Goal: Task Accomplishment & Management: Complete application form

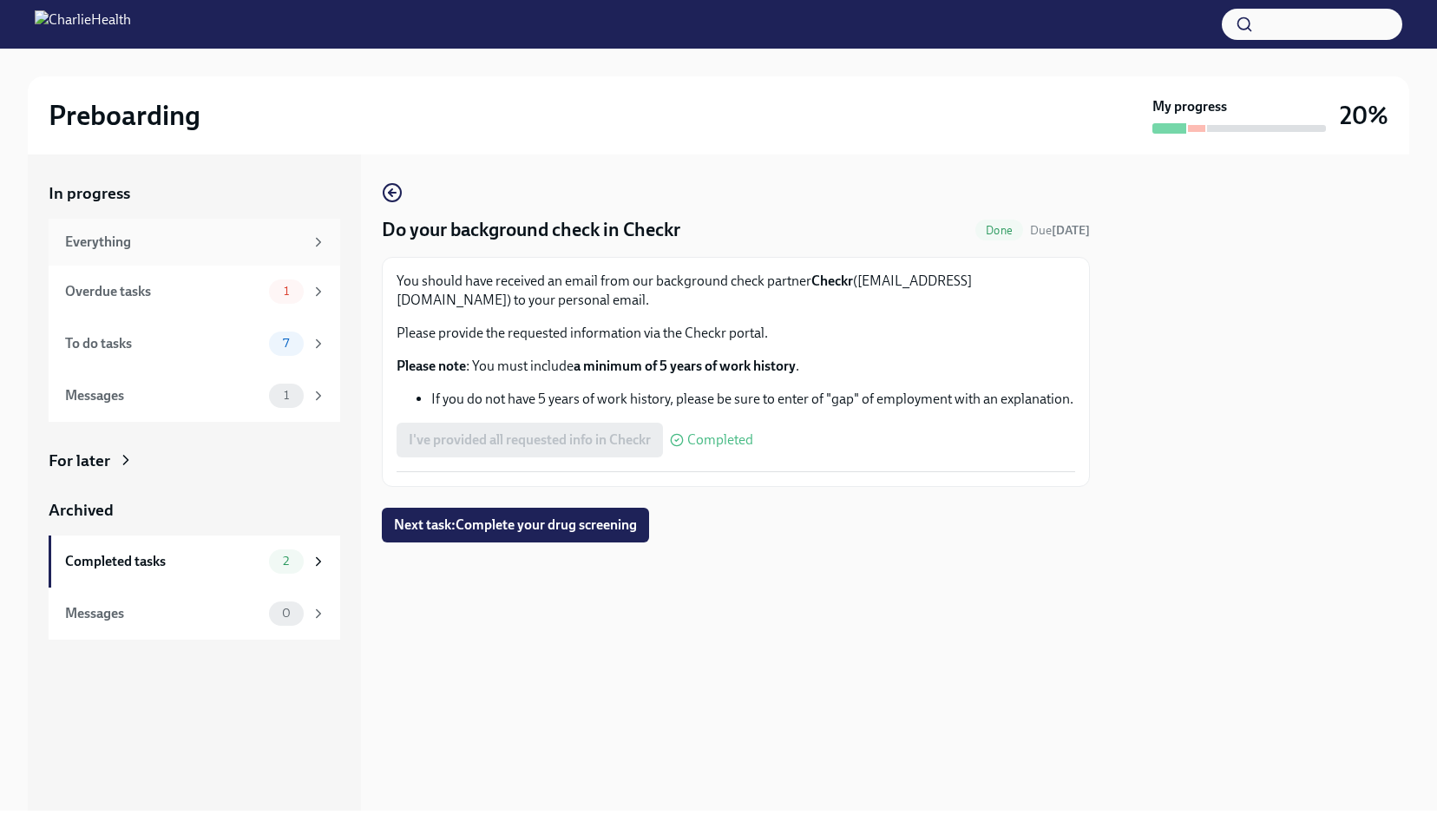
click at [115, 237] on div "Everything" at bounding box center [184, 242] width 239 height 19
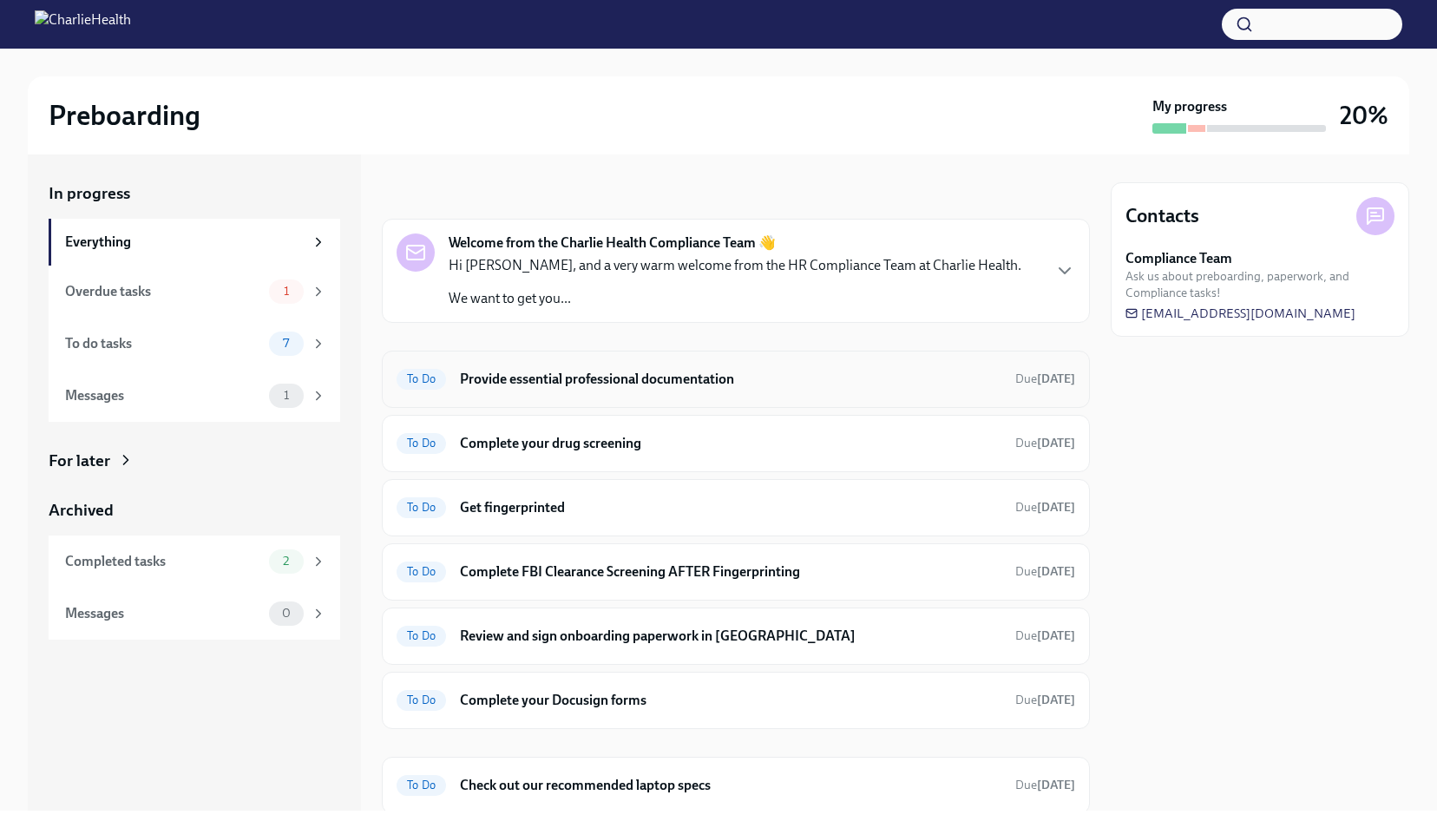
click at [665, 381] on h6 "Provide essential professional documentation" at bounding box center [731, 379] width 542 height 19
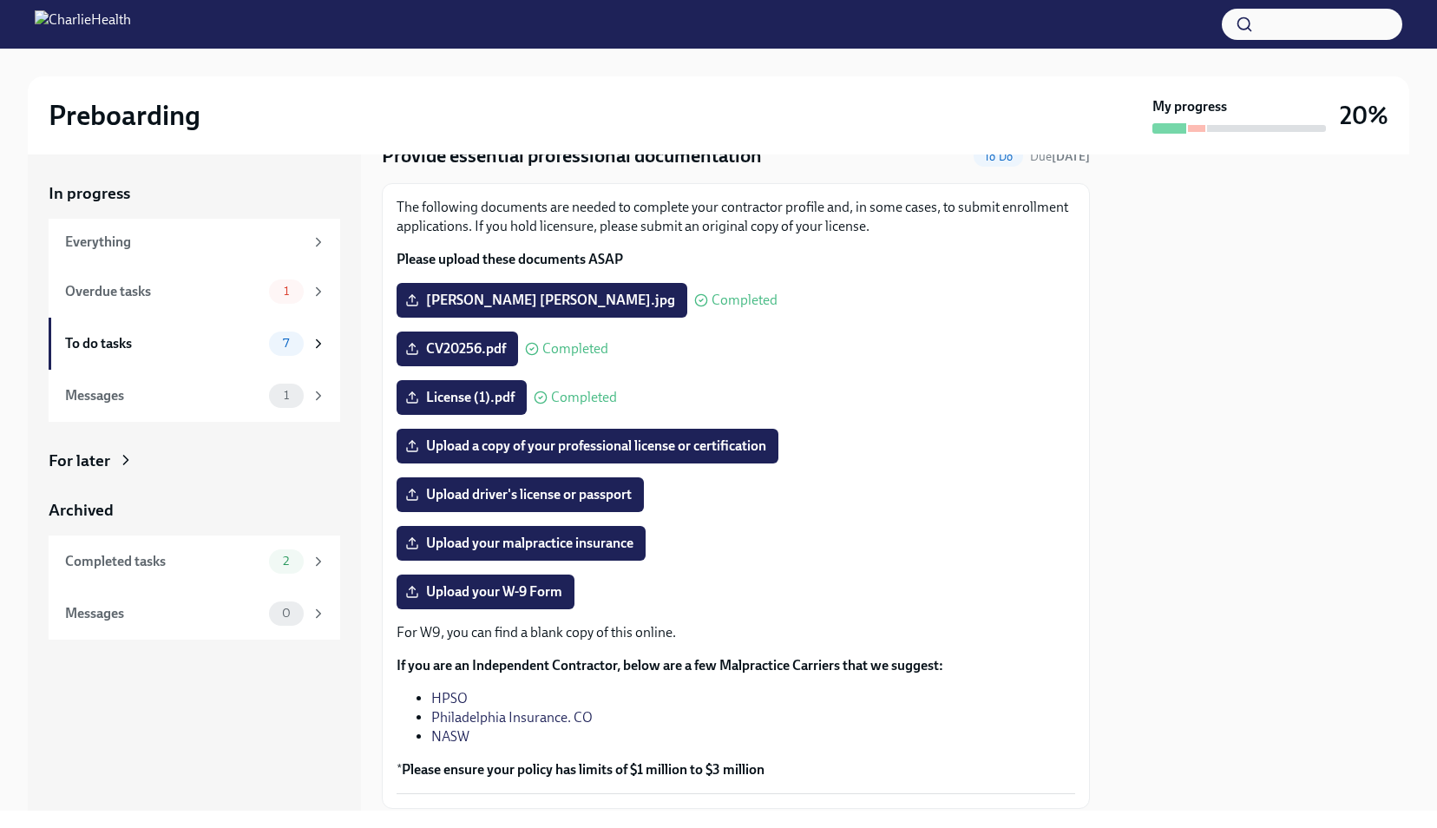
scroll to position [182, 0]
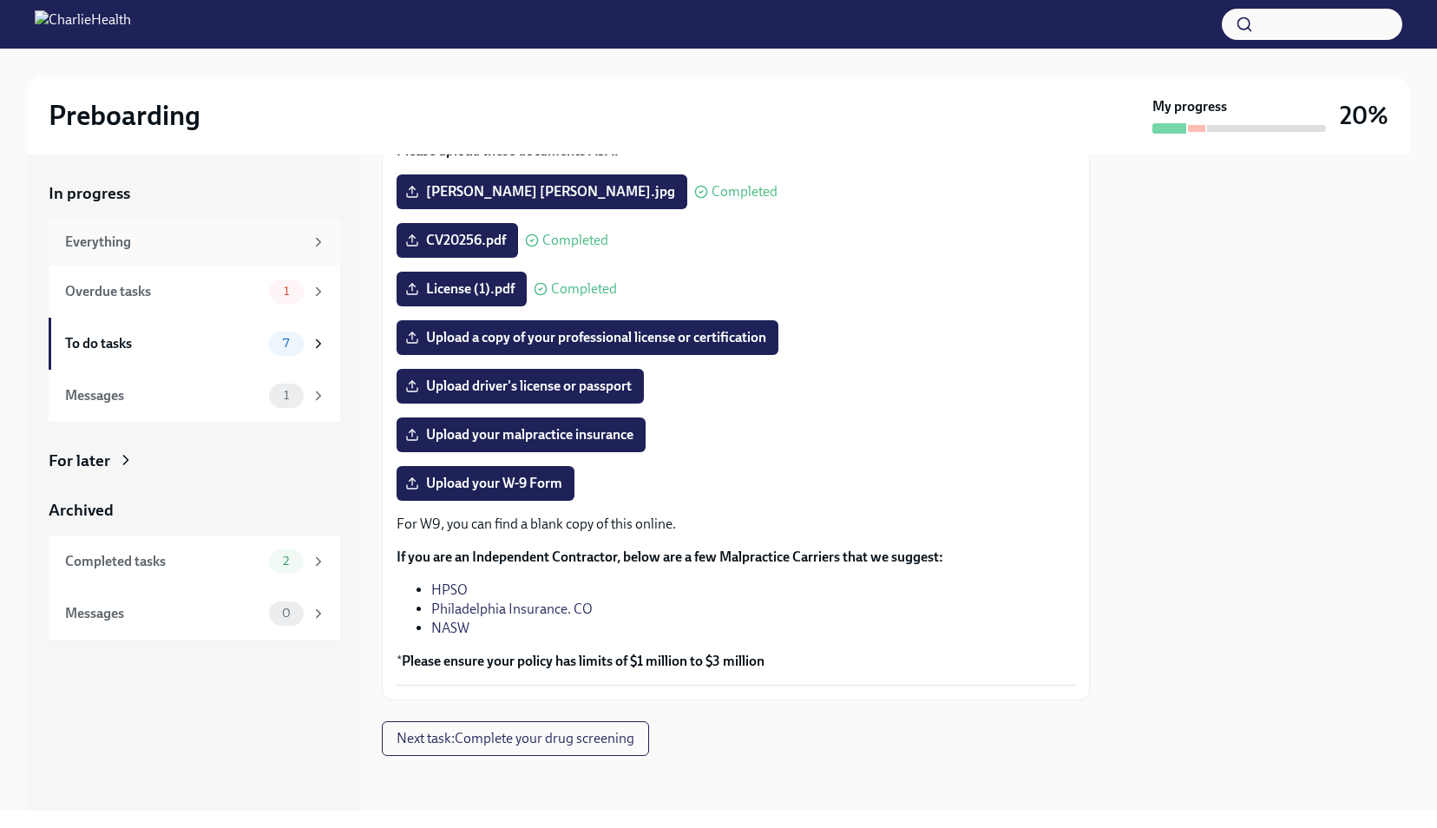
click at [189, 245] on div "Everything" at bounding box center [184, 242] width 239 height 19
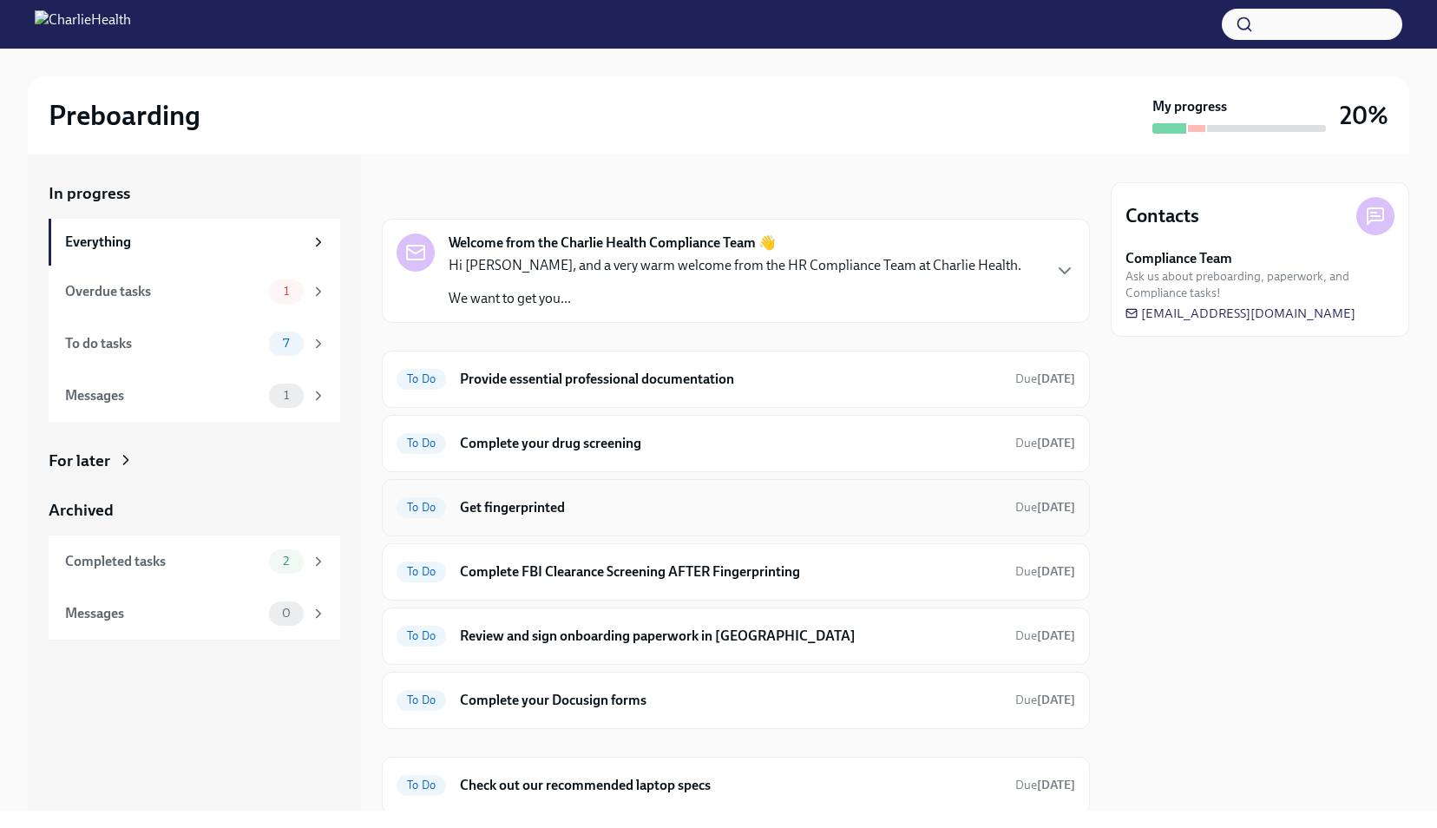
scroll to position [125, 0]
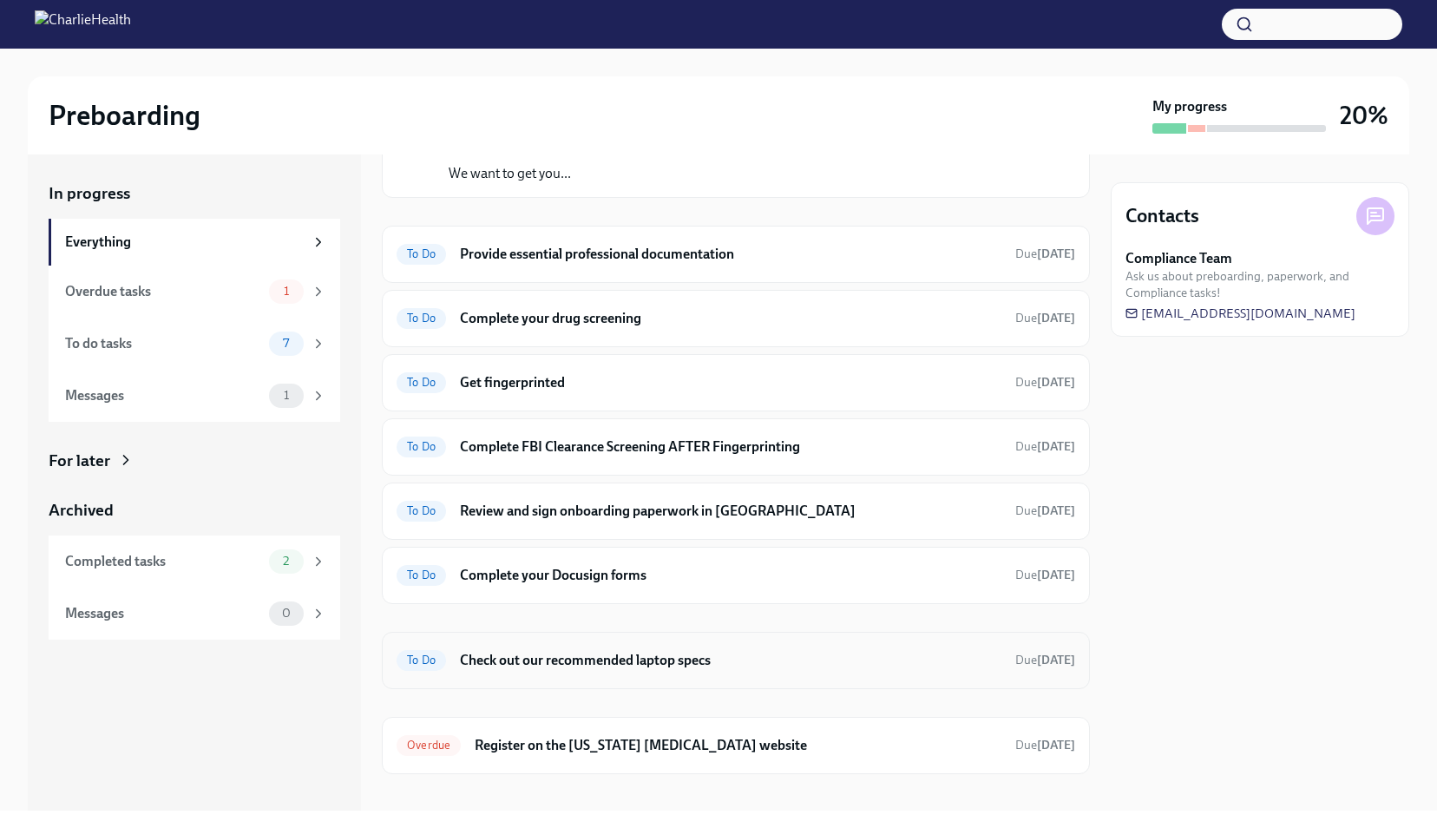
click at [635, 664] on h6 "Check out our recommended laptop specs" at bounding box center [731, 660] width 542 height 19
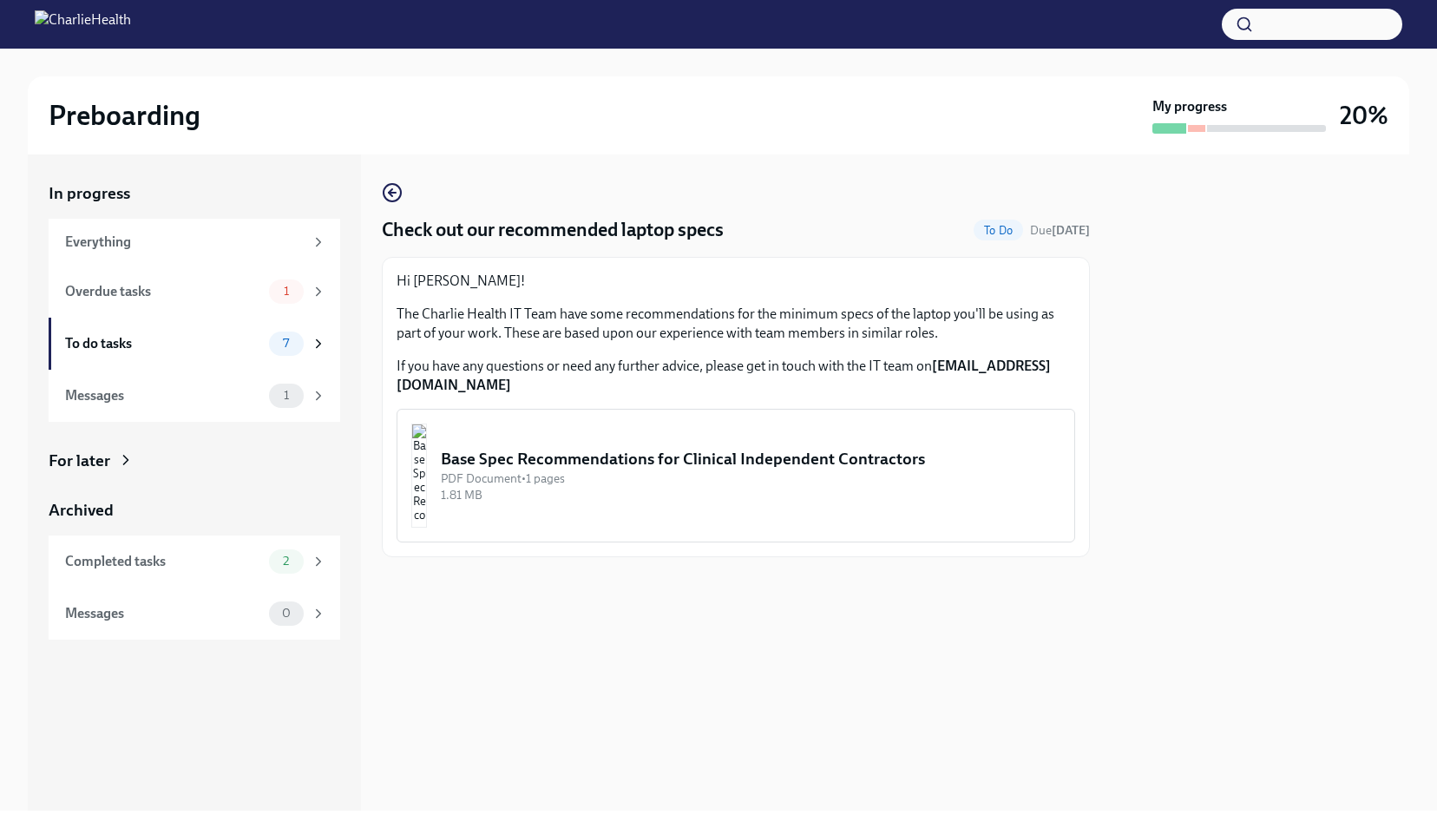
click at [658, 470] on div "PDF Document • 1 pages" at bounding box center [751, 478] width 620 height 16
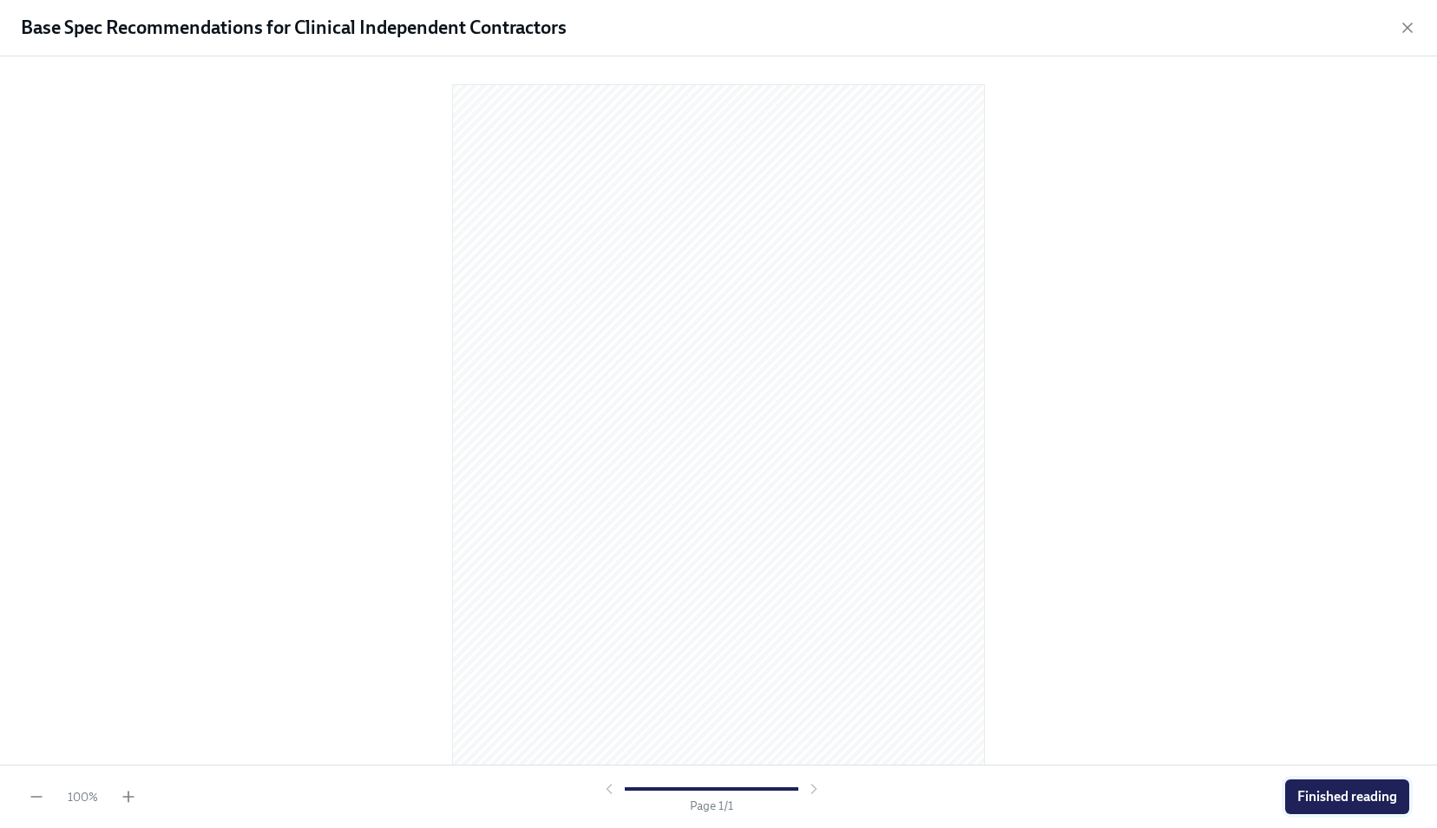
click at [1323, 797] on span "Finished reading" at bounding box center [1347, 796] width 100 height 17
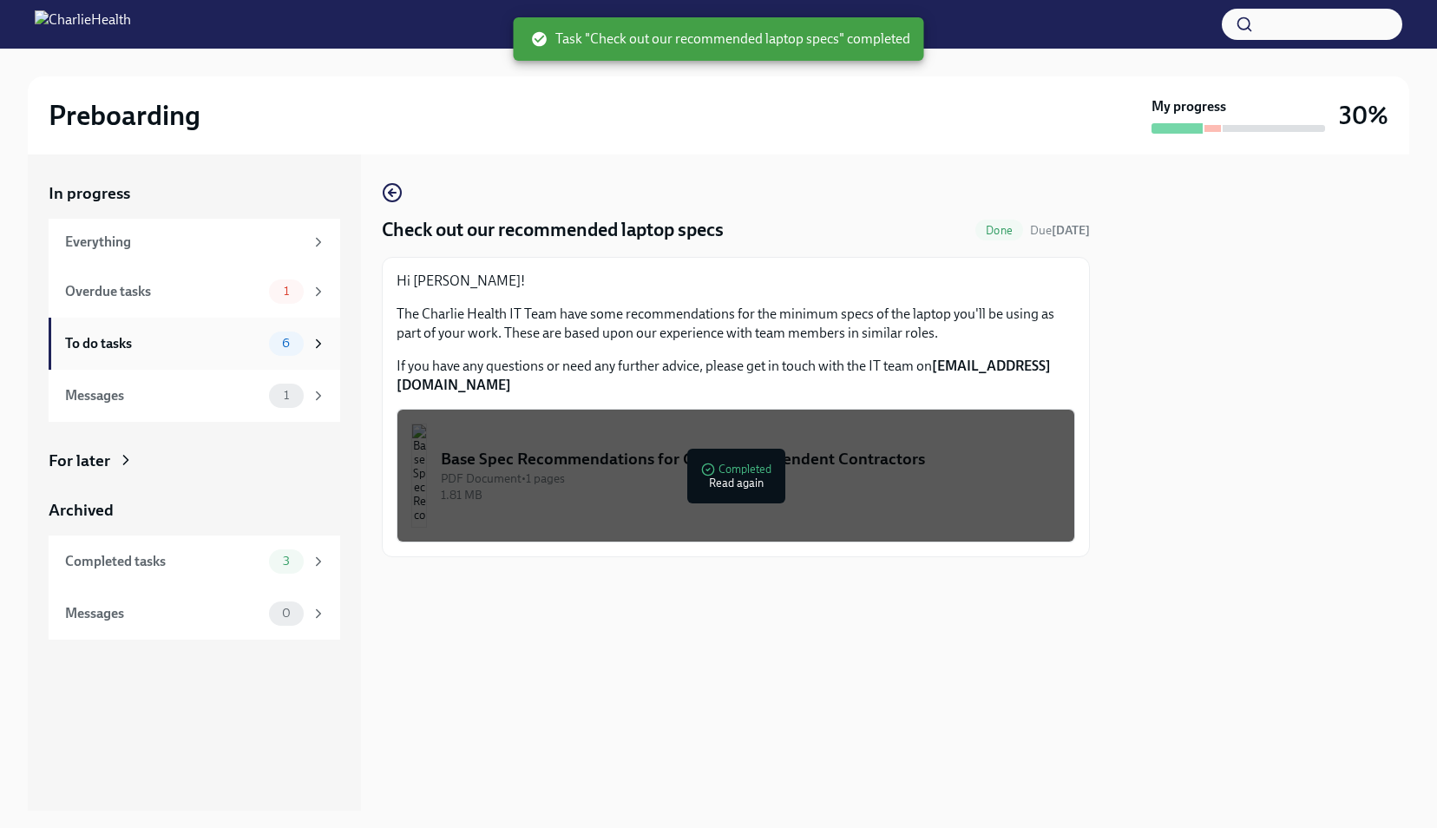
click at [144, 349] on div "To do tasks" at bounding box center [163, 343] width 197 height 19
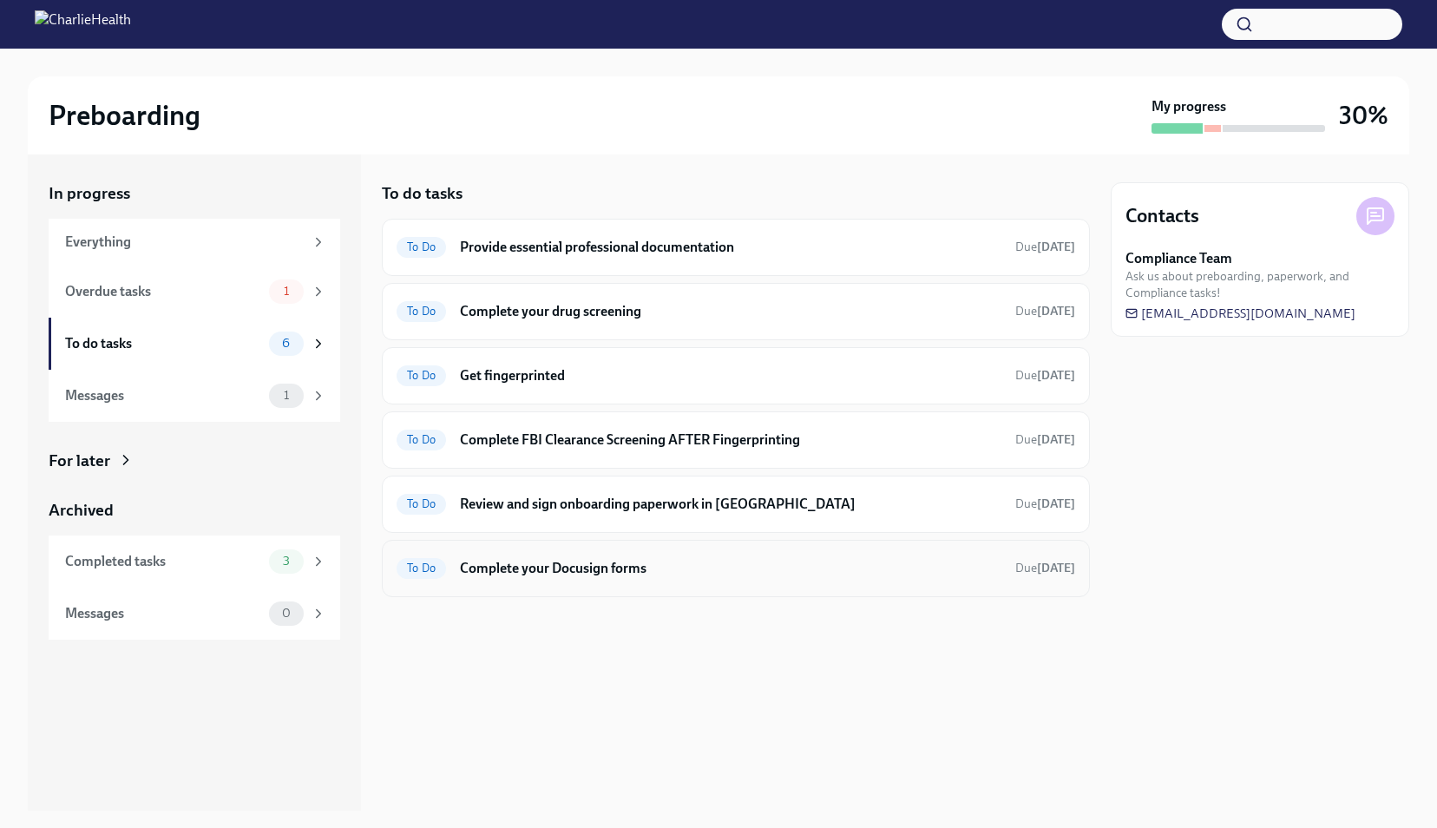
click at [575, 562] on h6 "Complete your Docusign forms" at bounding box center [731, 568] width 542 height 19
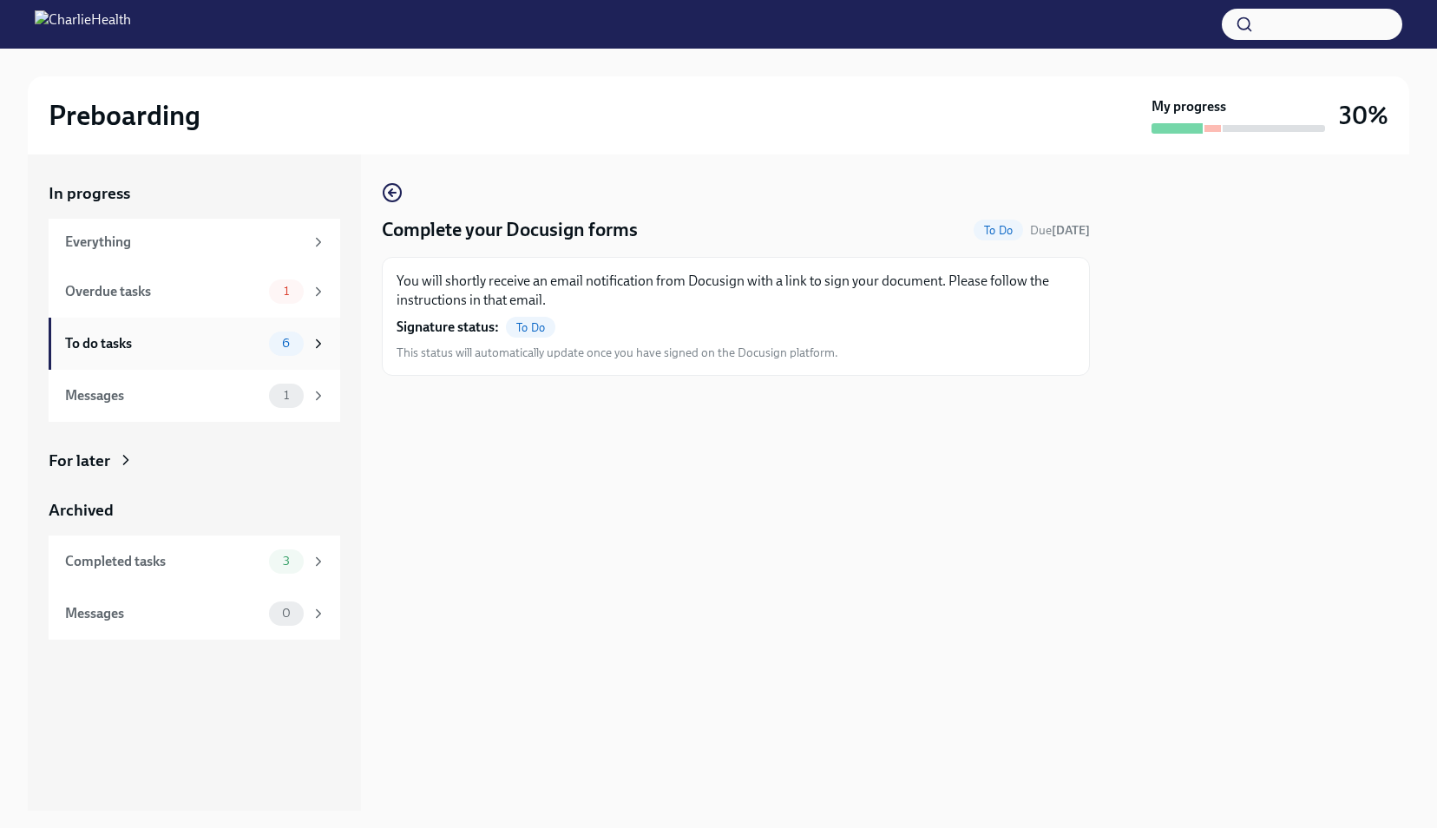
click at [148, 354] on div "To do tasks 6" at bounding box center [195, 344] width 261 height 24
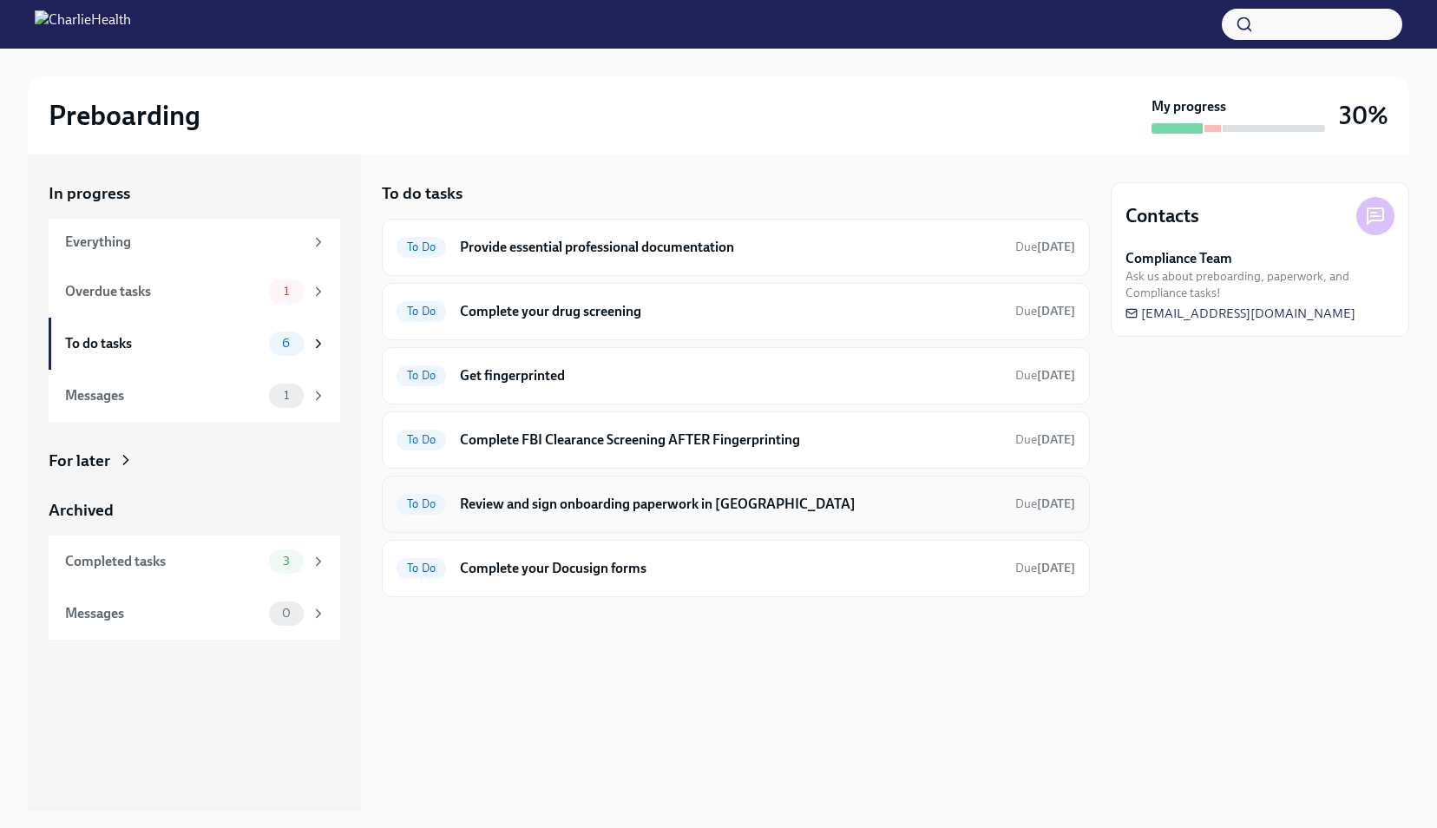
click at [675, 509] on h6 "Review and sign onboarding paperwork in [GEOGRAPHIC_DATA]" at bounding box center [731, 504] width 542 height 19
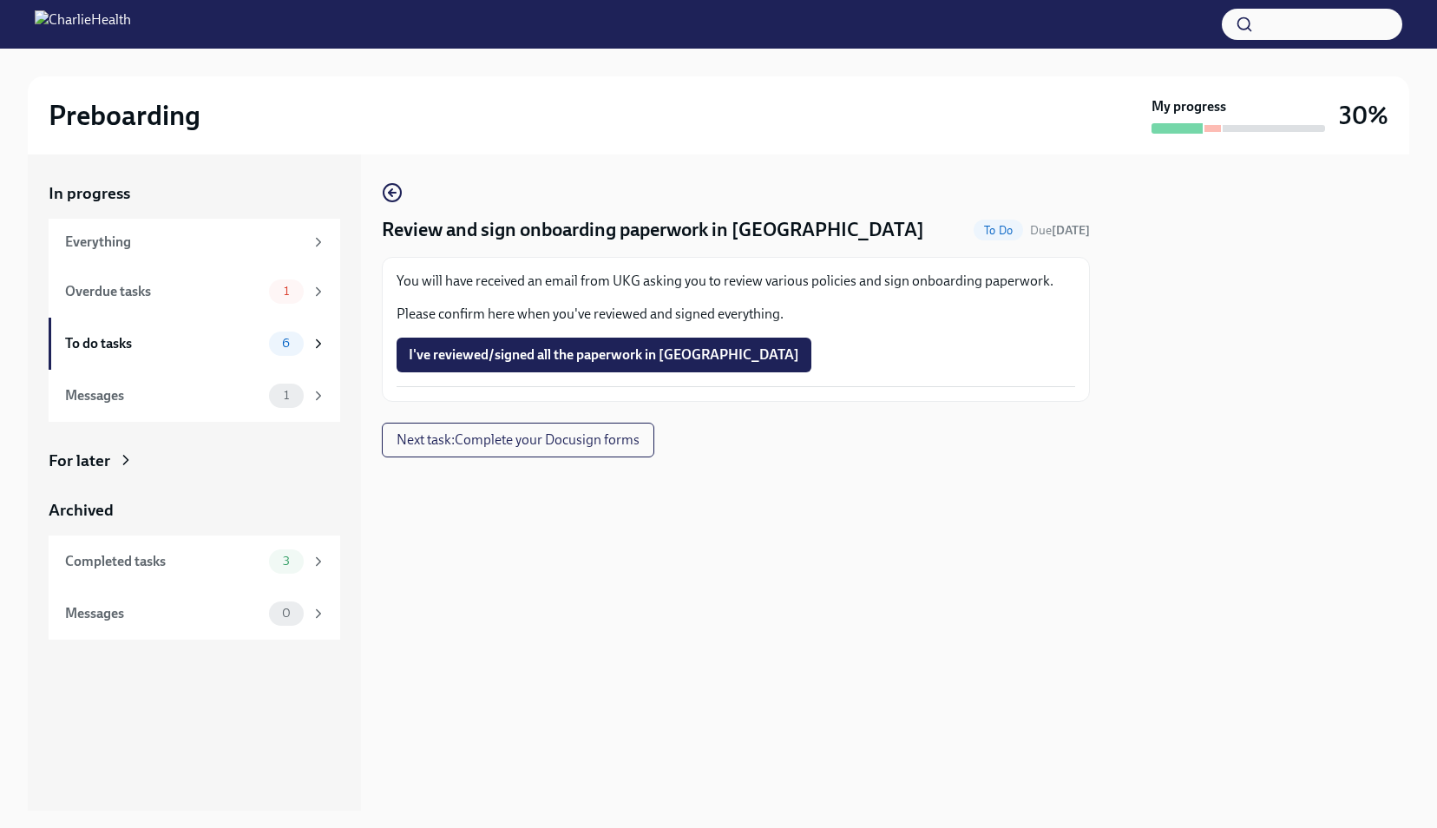
click at [509, 297] on div "You will have received an email from UKG asking you to review various policies …" at bounding box center [736, 298] width 679 height 52
click at [172, 231] on div "Everything" at bounding box center [195, 242] width 292 height 47
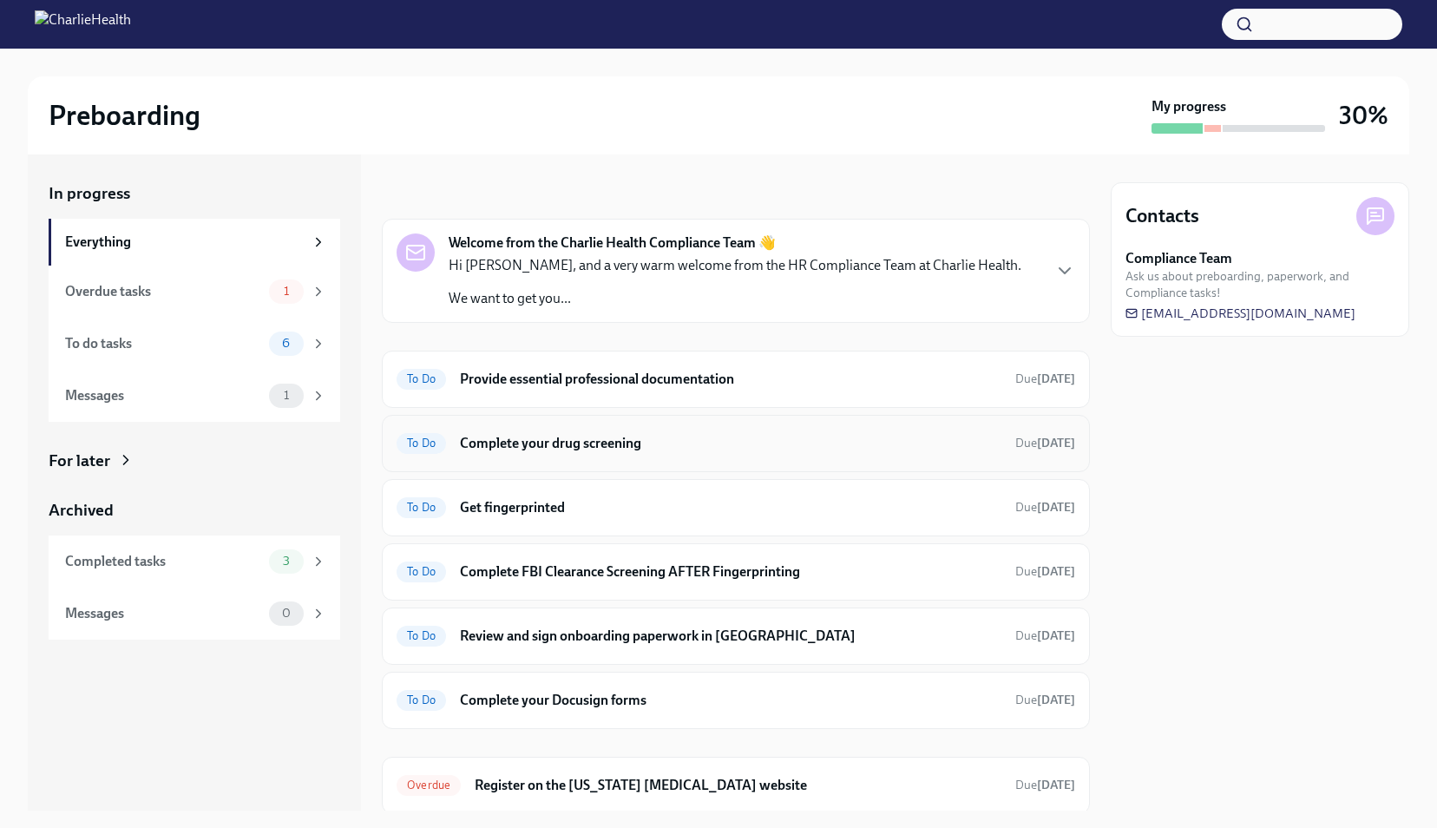
scroll to position [54, 0]
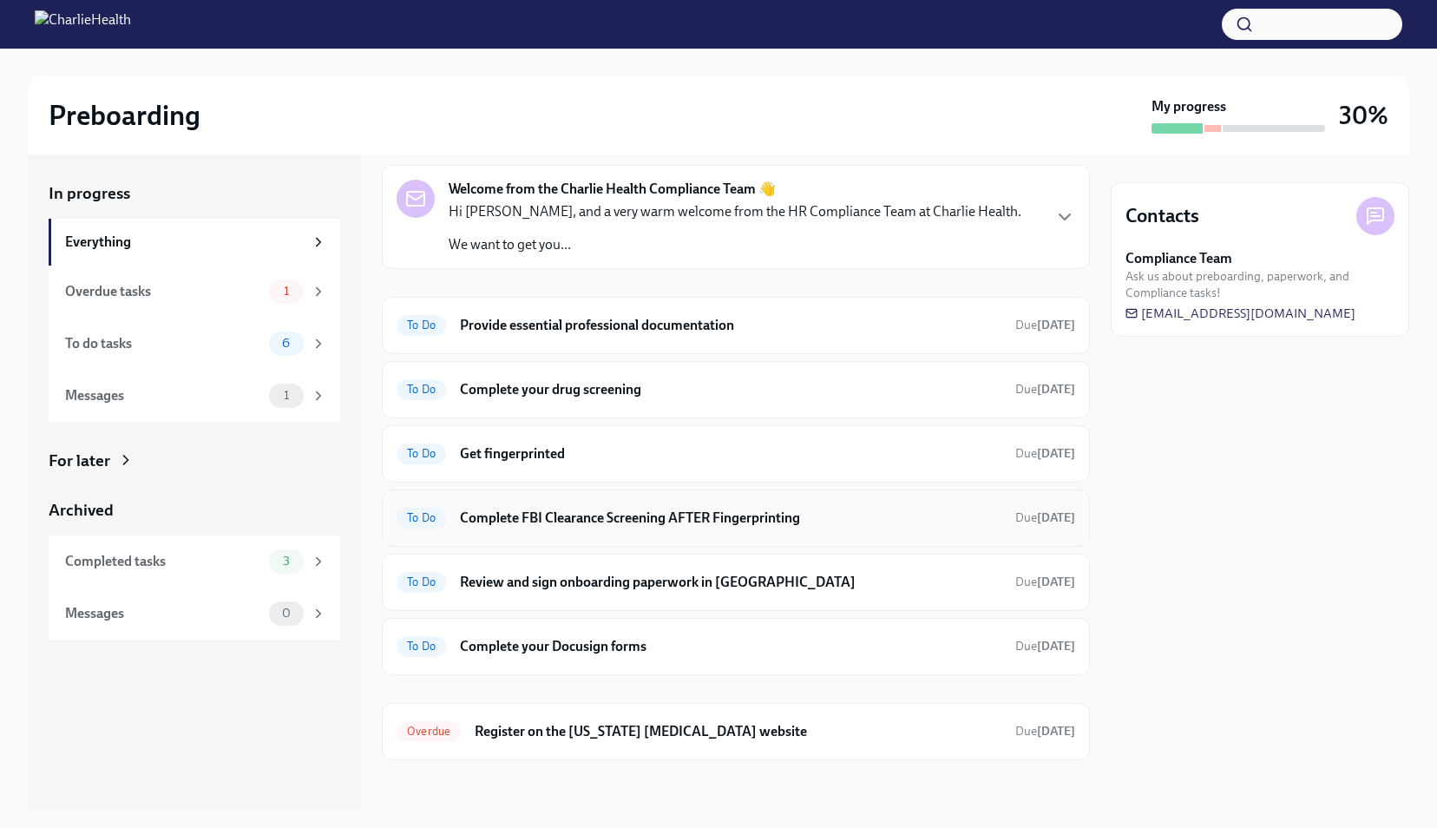
click at [573, 521] on h6 "Complete FBI Clearance Screening AFTER Fingerprinting" at bounding box center [731, 518] width 542 height 19
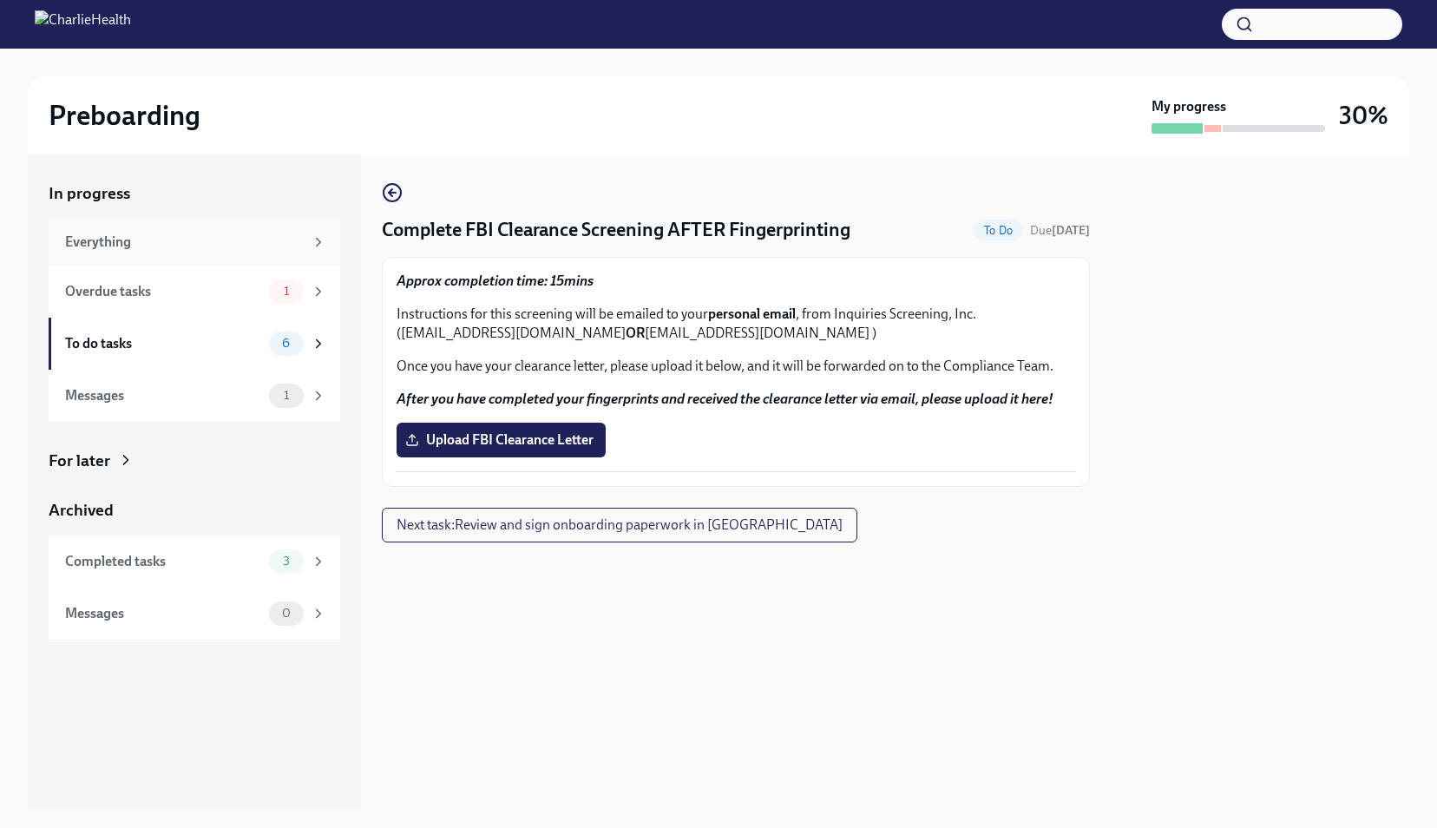
click at [184, 245] on div "Everything" at bounding box center [184, 242] width 239 height 19
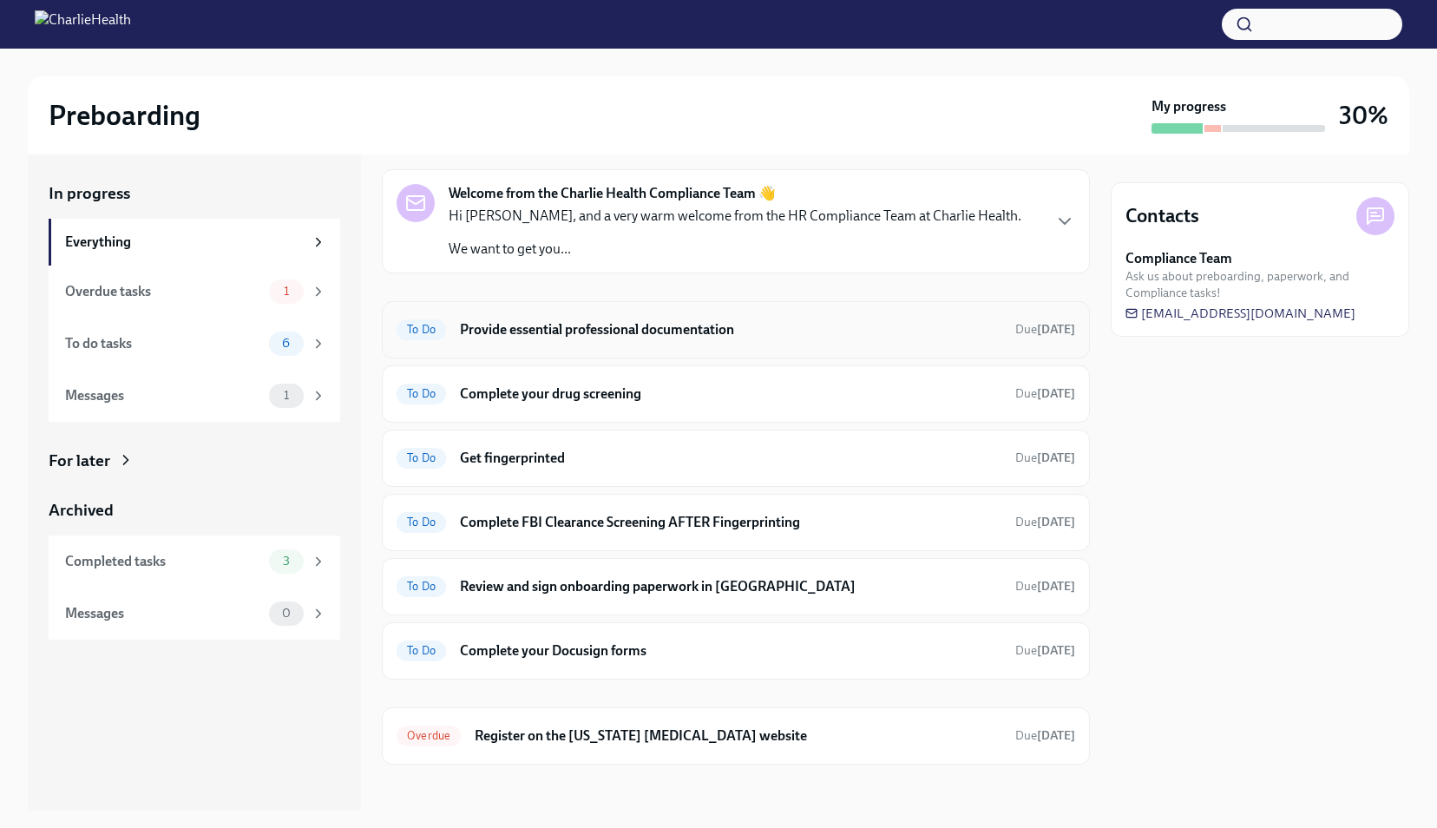
scroll to position [54, 0]
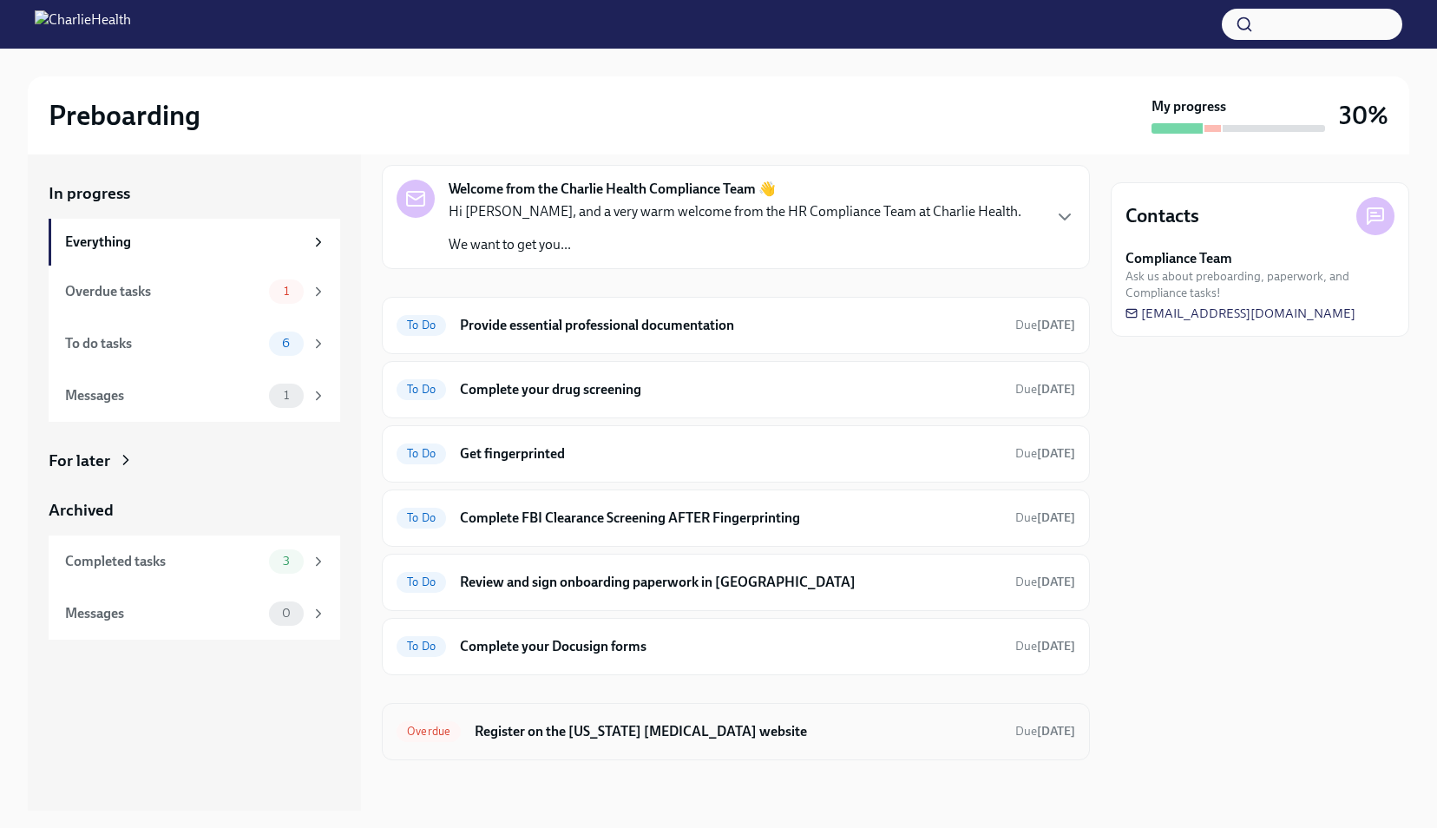
click at [532, 736] on div "Overdue Register on the [US_STATE] [MEDICAL_DATA] website Due [DATE]" at bounding box center [736, 732] width 679 height 28
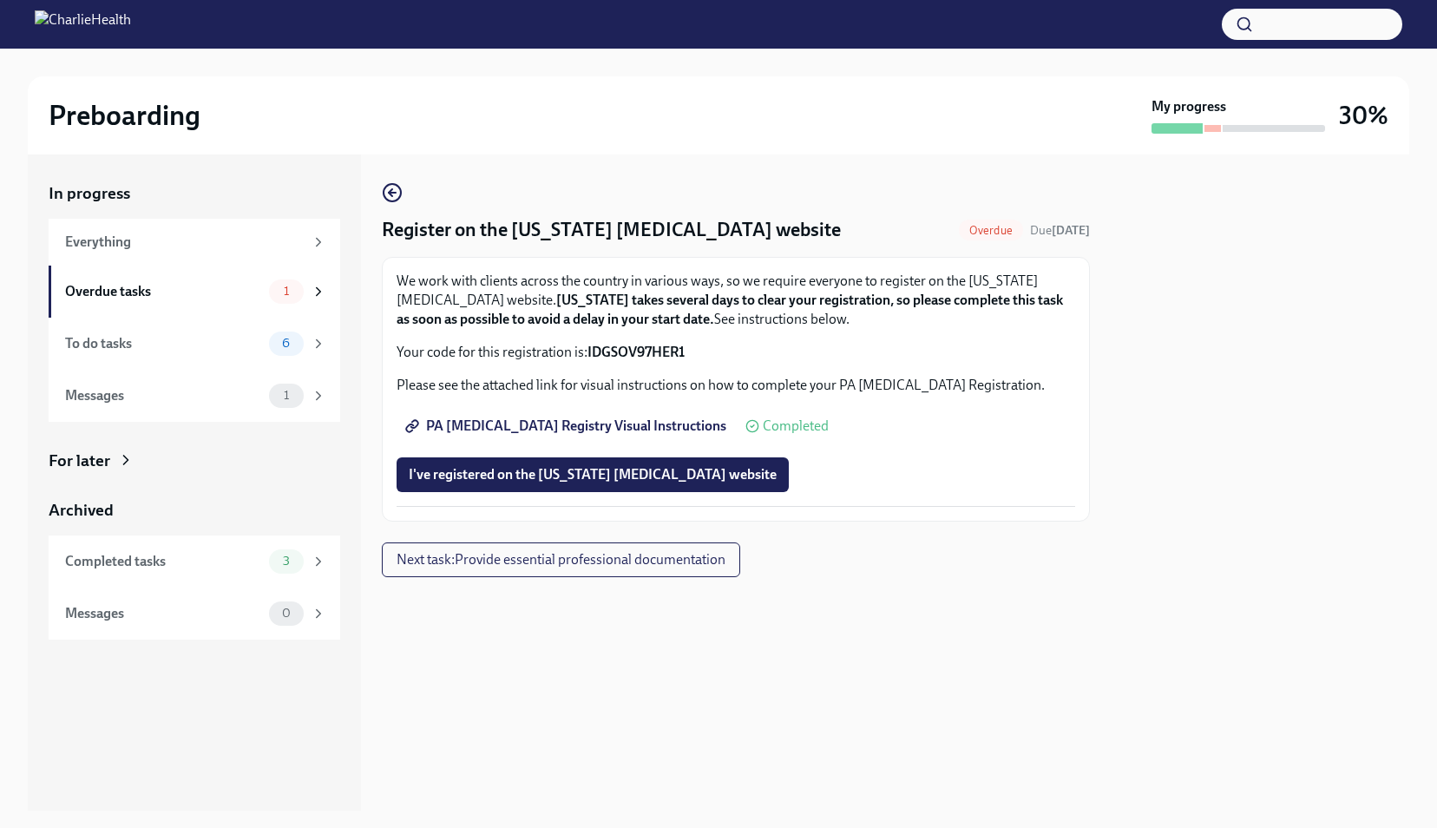
click at [564, 424] on span "PA [MEDICAL_DATA] Registry Visual Instructions" at bounding box center [568, 425] width 318 height 17
